Goal: Information Seeking & Learning: Learn about a topic

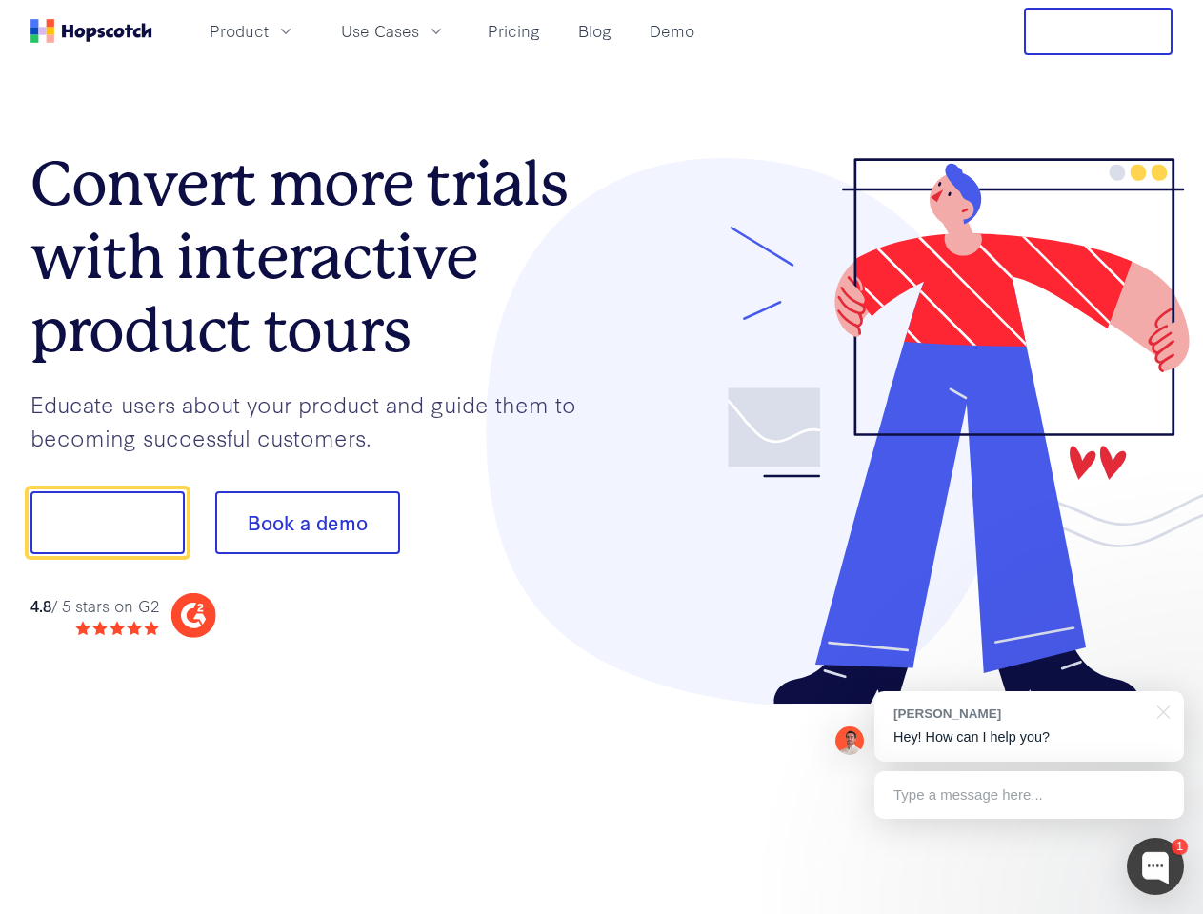
click at [602, 457] on div at bounding box center [887, 431] width 571 height 547
click at [269, 30] on span "Product" at bounding box center [238, 31] width 59 height 24
click at [419, 30] on span "Use Cases" at bounding box center [380, 31] width 78 height 24
click at [1098, 31] on button "Free Trial" at bounding box center [1098, 32] width 149 height 48
click at [107, 523] on button "Show me!" at bounding box center [107, 522] width 154 height 63
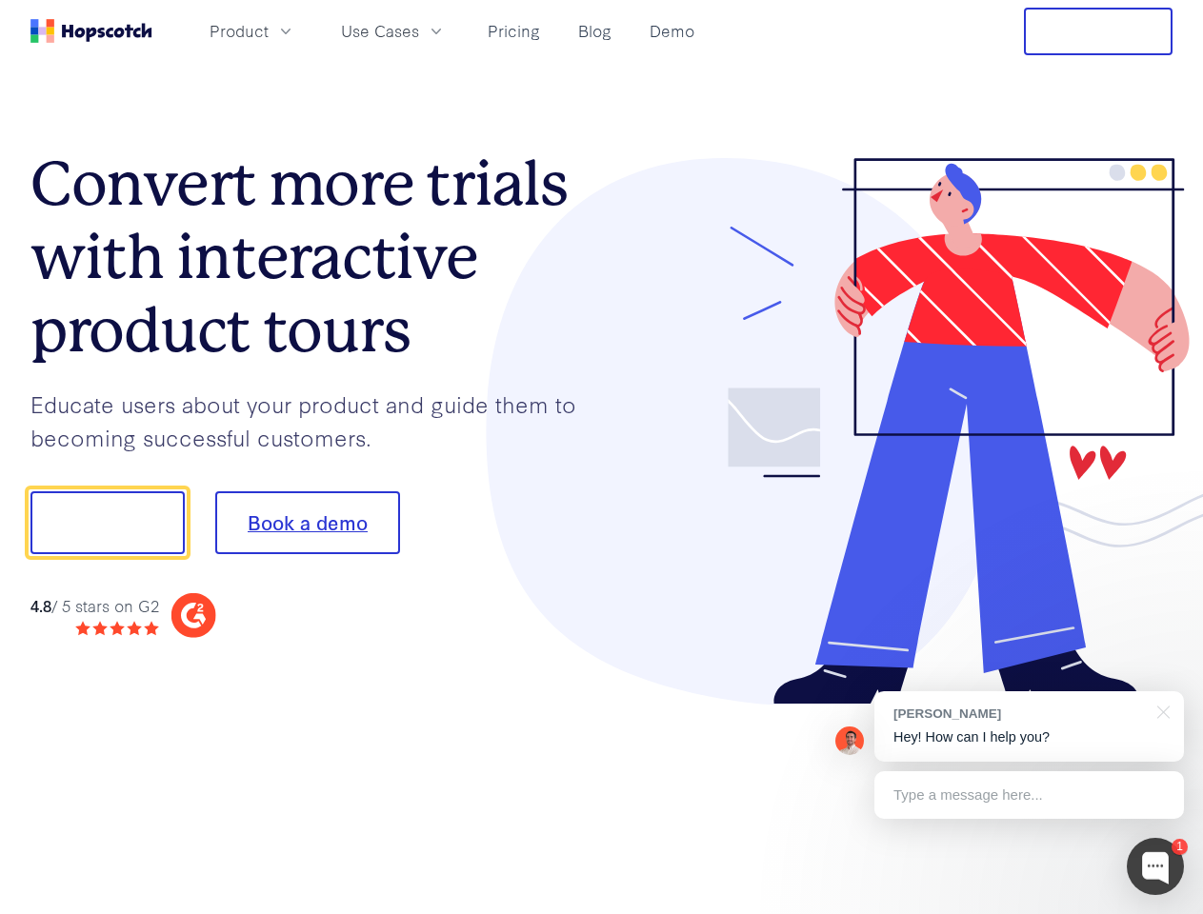
click at [307, 523] on button "Book a demo" at bounding box center [307, 522] width 185 height 63
click at [1155, 866] on div at bounding box center [1154, 866] width 57 height 57
click at [1028, 727] on div "[PERSON_NAME] Hey! How can I help you?" at bounding box center [1028, 726] width 309 height 70
click at [1160, 710] on div at bounding box center [1004, 520] width 357 height 635
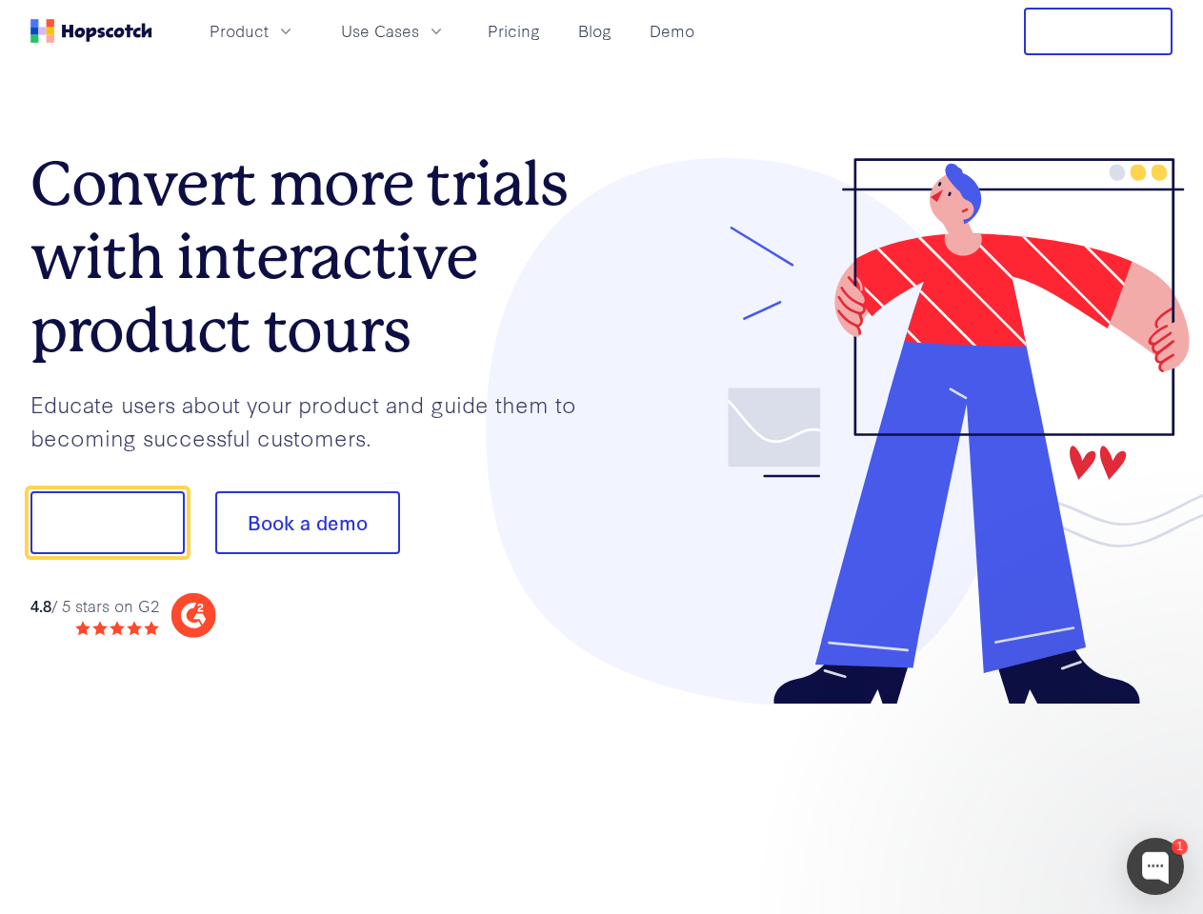
click at [1028, 795] on div at bounding box center [1004, 648] width 357 height 380
